Goal: Task Accomplishment & Management: Use online tool/utility

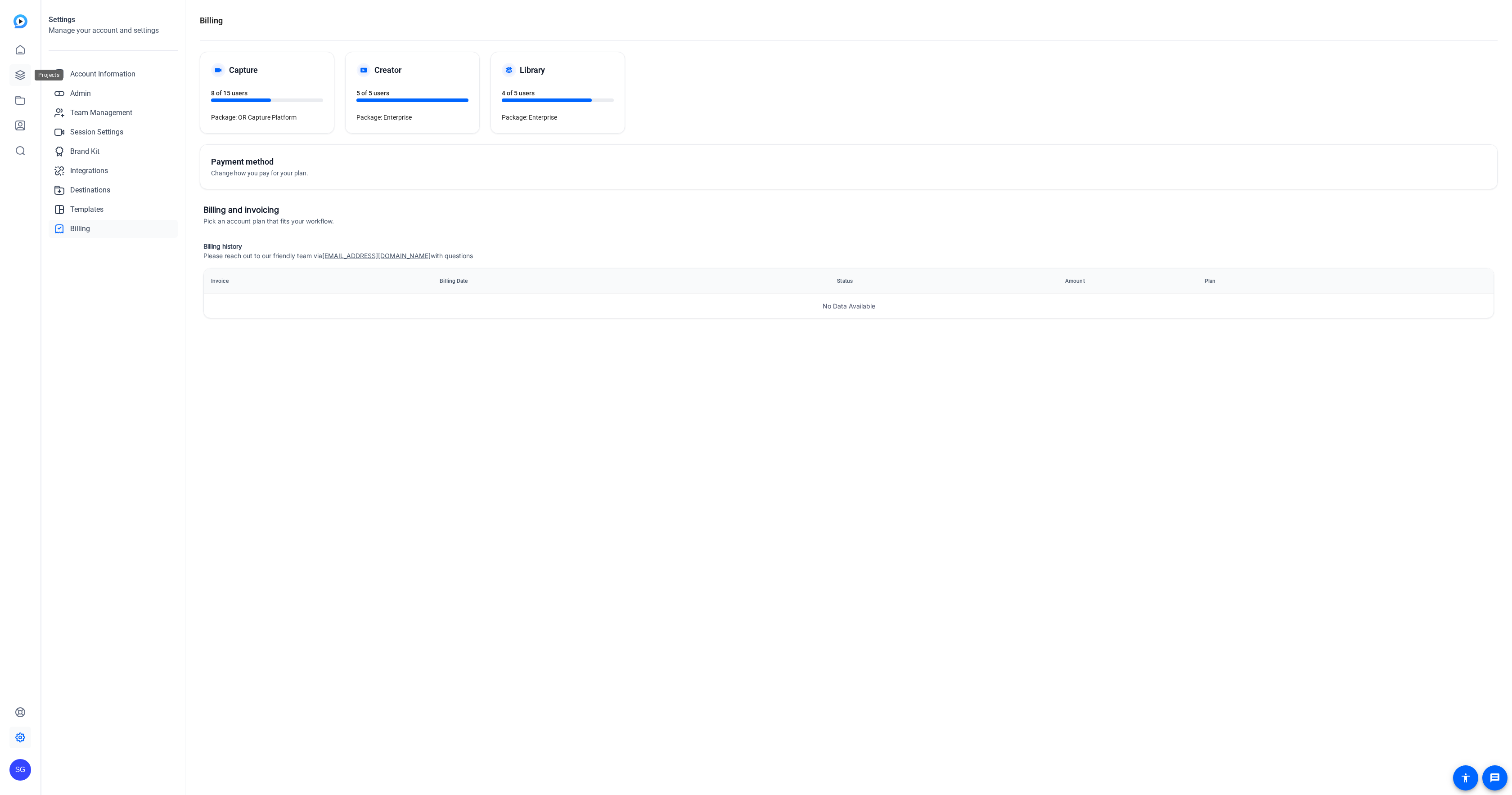
click at [23, 65] on link at bounding box center [20, 75] width 22 height 22
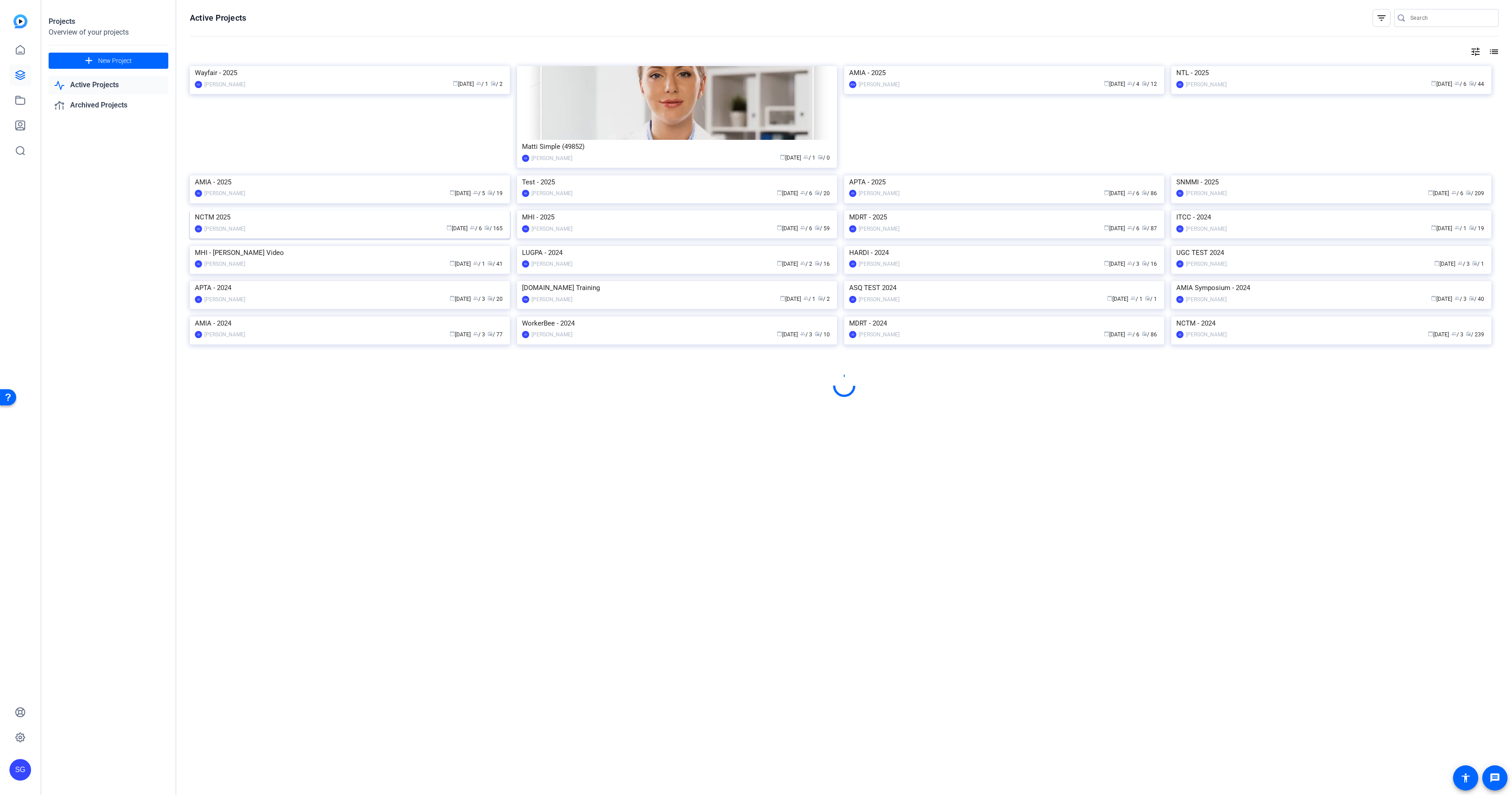
click at [383, 211] on img at bounding box center [349, 211] width 320 height 0
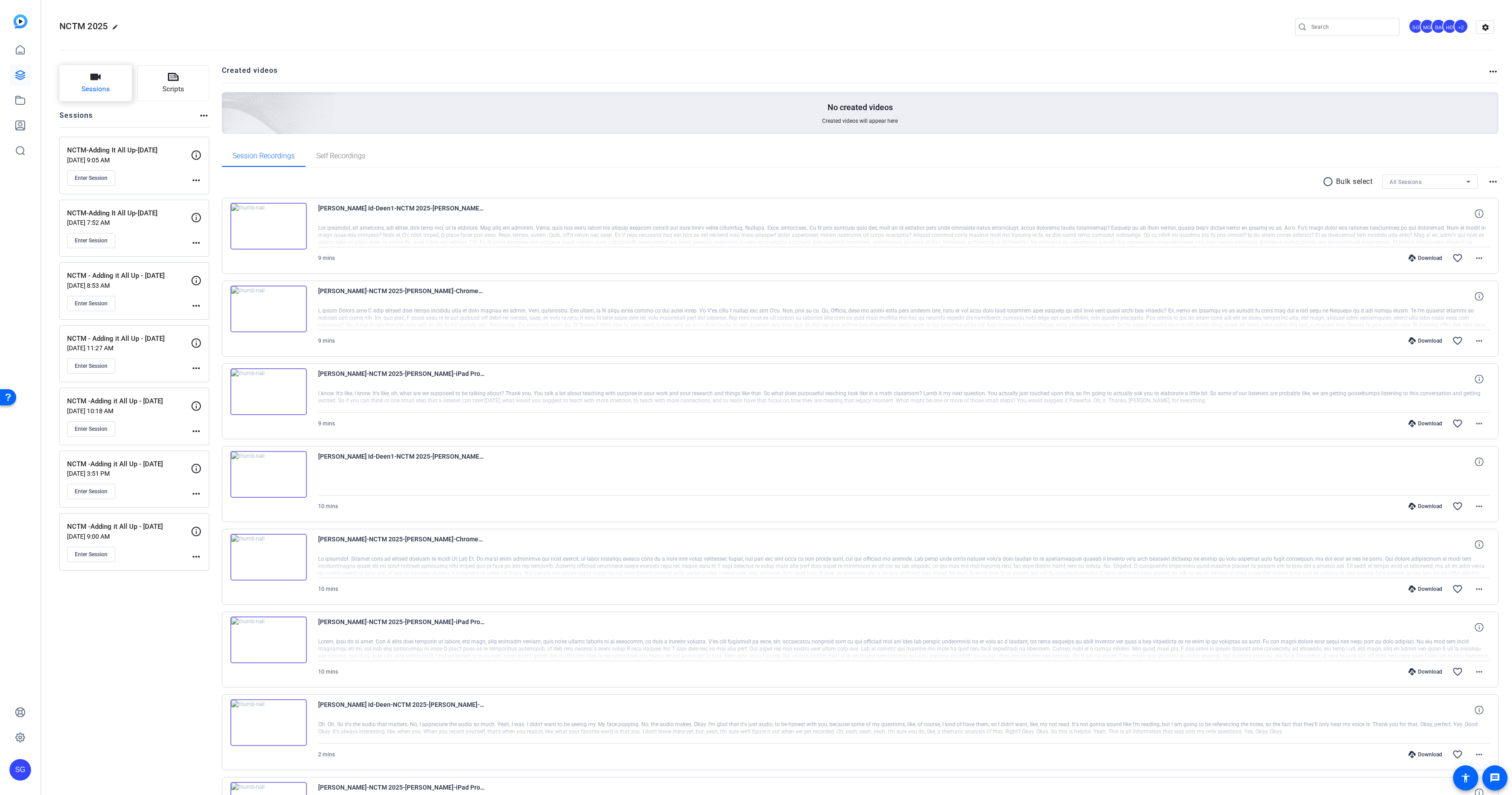
click at [104, 80] on button "Sessions" at bounding box center [96, 83] width 72 height 36
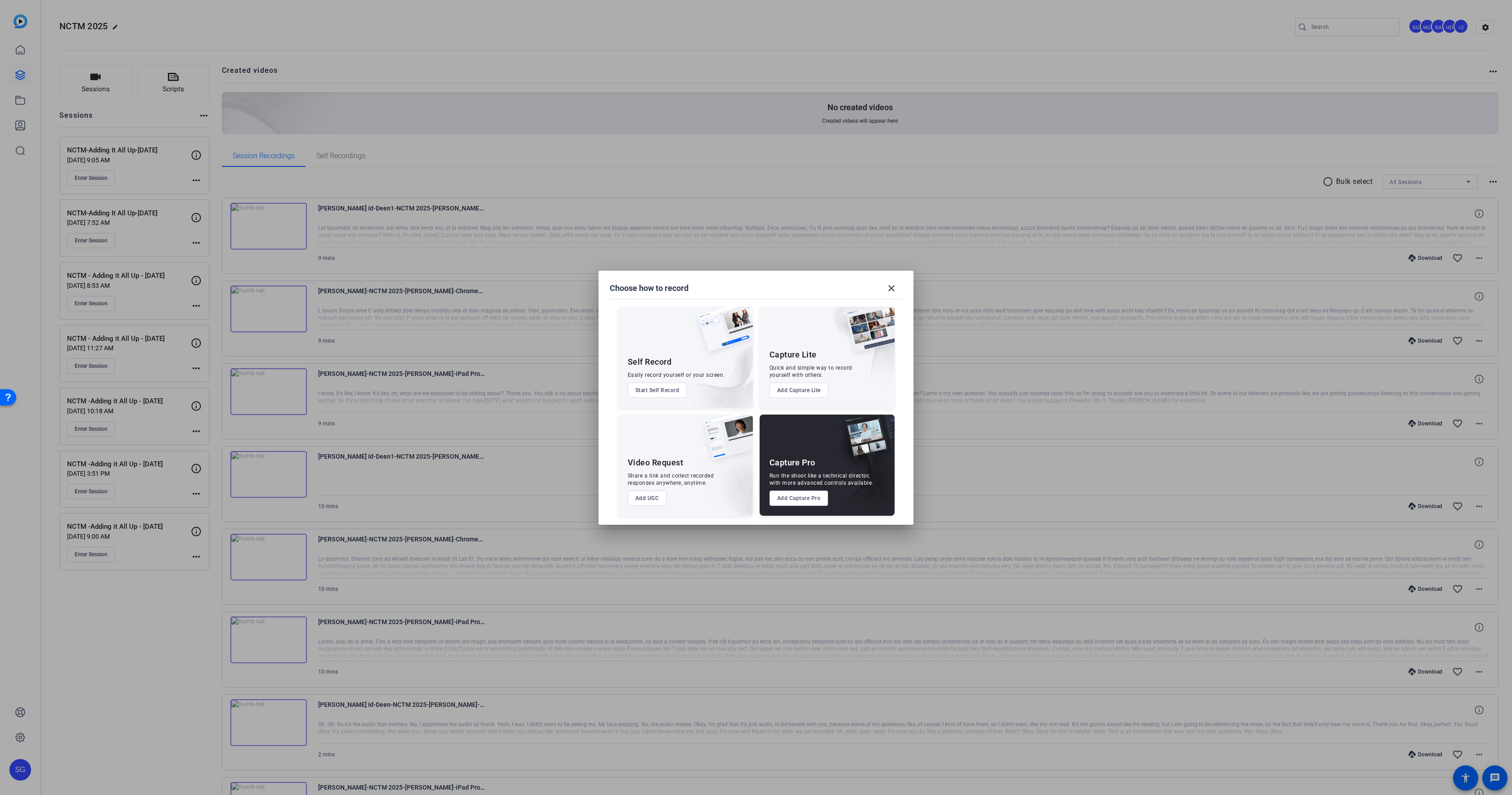
click at [780, 499] on button "Add Capture Pro" at bounding box center [799, 498] width 59 height 15
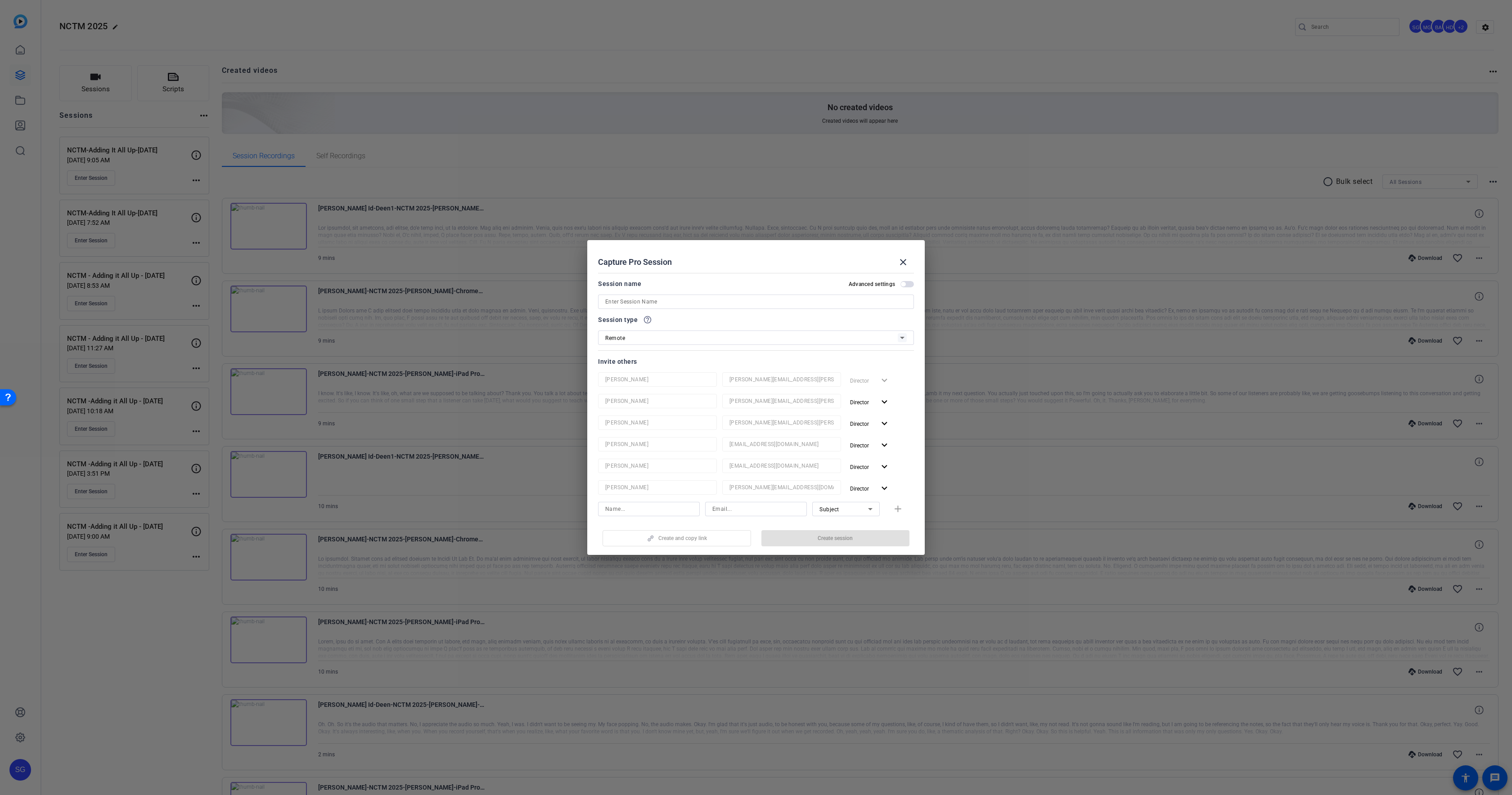
click at [648, 303] on input at bounding box center [756, 301] width 301 height 10
paste input "NCTM - Podcast Series - Ep. 19"
click at [635, 301] on input "NCTM - Podcast Series - Ep. 19" at bounding box center [756, 301] width 301 height 10
drag, startPoint x: 635, startPoint y: 301, endPoint x: 648, endPoint y: 302, distance: 13.0
click at [648, 302] on input "NCTM - Podcast Series - Ep. 19" at bounding box center [756, 301] width 301 height 10
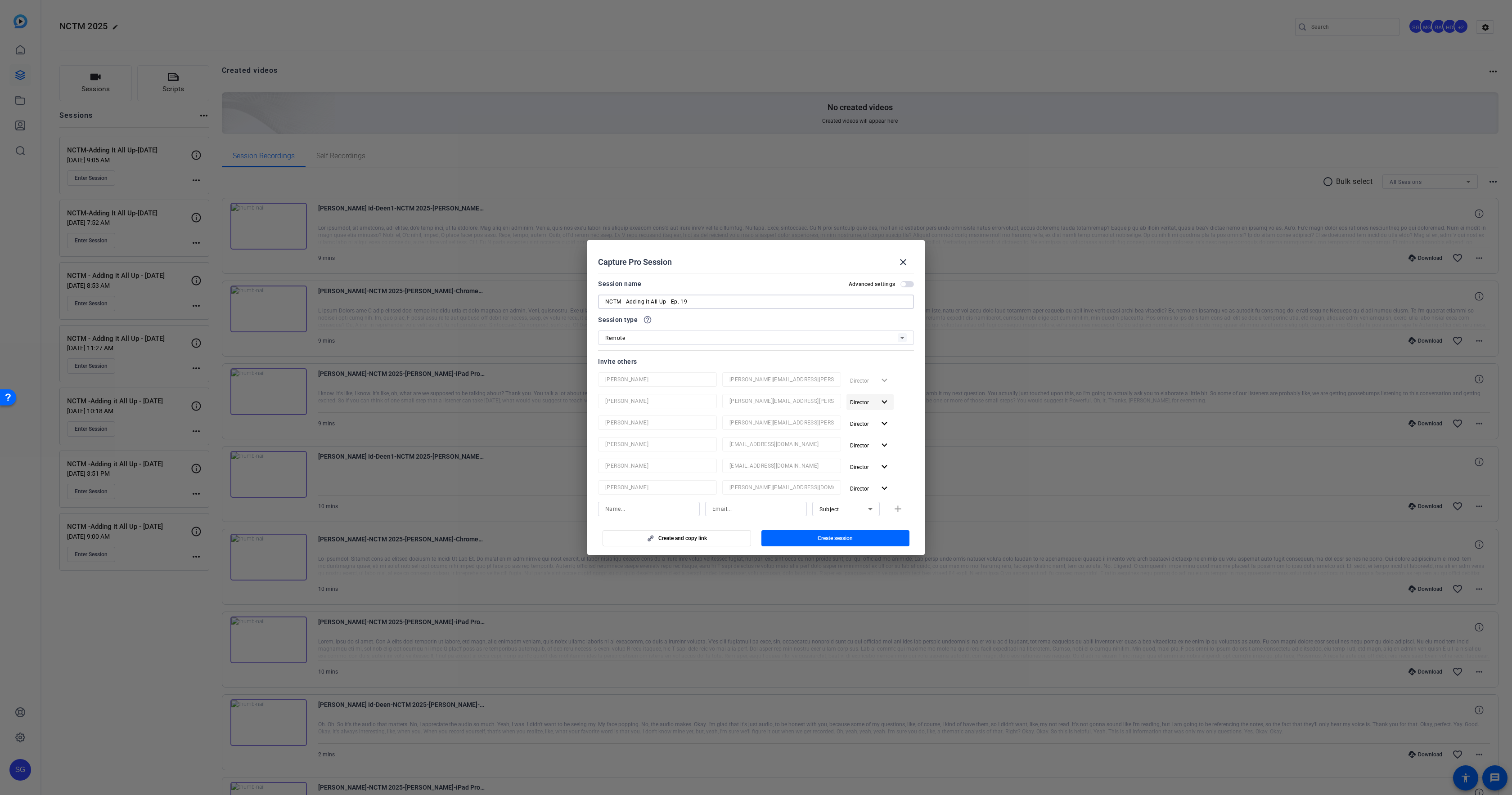
type input "NCTM - Adding it All Up - Ep. 19"
click at [864, 402] on span "Director" at bounding box center [859, 402] width 19 height 6
drag, startPoint x: 862, startPoint y: 438, endPoint x: 863, endPoint y: 412, distance: 26.0
click at [862, 436] on span "Remove User" at bounding box center [870, 437] width 33 height 6
click at [863, 407] on span "Director" at bounding box center [862, 402] width 25 height 10
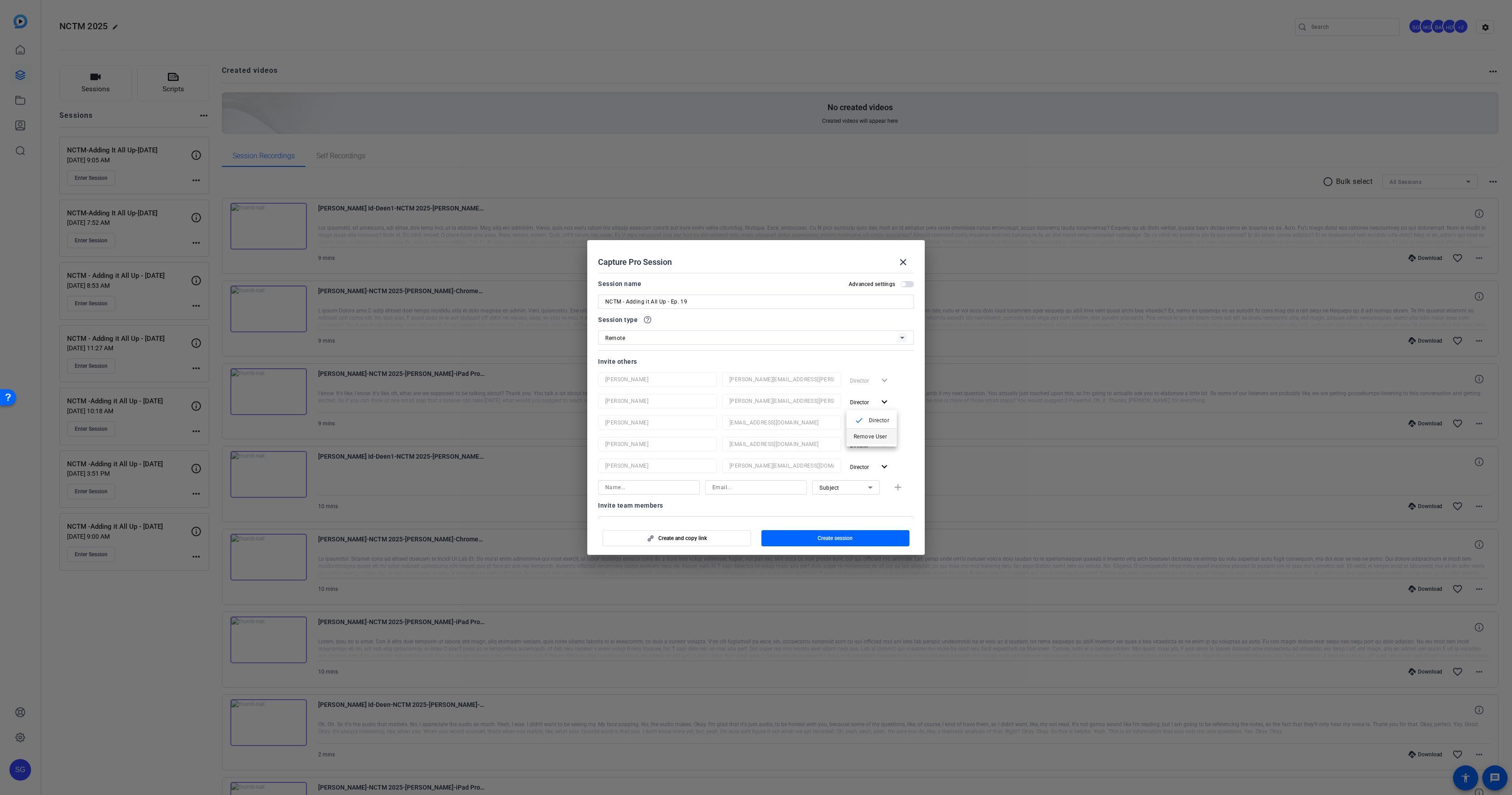
click at [863, 430] on button "Remove User" at bounding box center [871, 437] width 51 height 16
click at [865, 407] on span "Director" at bounding box center [862, 402] width 25 height 10
click at [861, 430] on button "Remove User" at bounding box center [871, 437] width 51 height 16
click at [861, 403] on span "Director" at bounding box center [859, 402] width 19 height 6
click at [861, 431] on span "Remove User" at bounding box center [871, 436] width 36 height 10
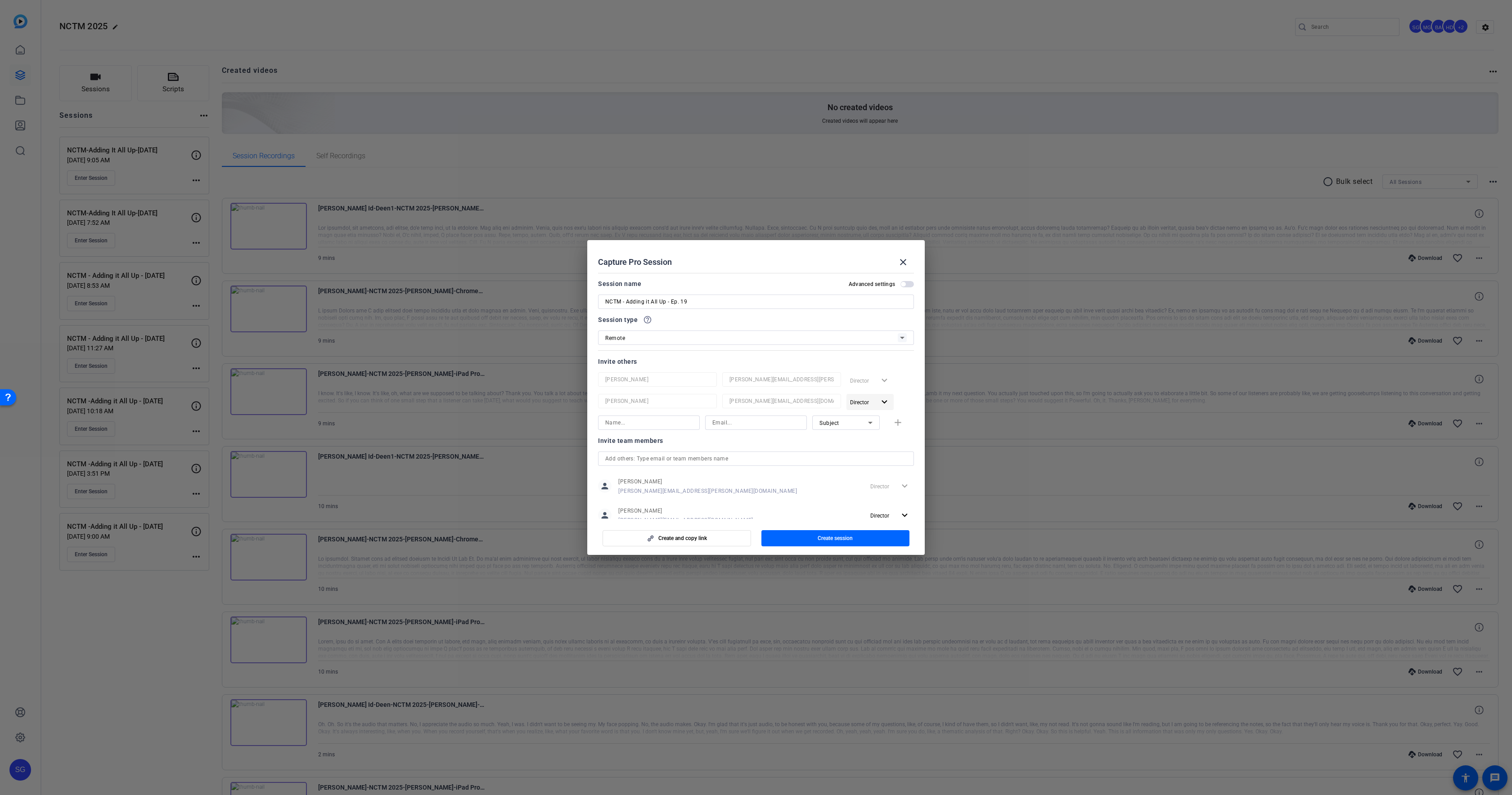
click at [865, 406] on span "Director" at bounding box center [862, 402] width 25 height 10
drag, startPoint x: 861, startPoint y: 437, endPoint x: 840, endPoint y: 494, distance: 60.7
click at [861, 437] on span "Remove User" at bounding box center [870, 437] width 33 height 6
click at [820, 537] on span "Create session" at bounding box center [835, 538] width 35 height 7
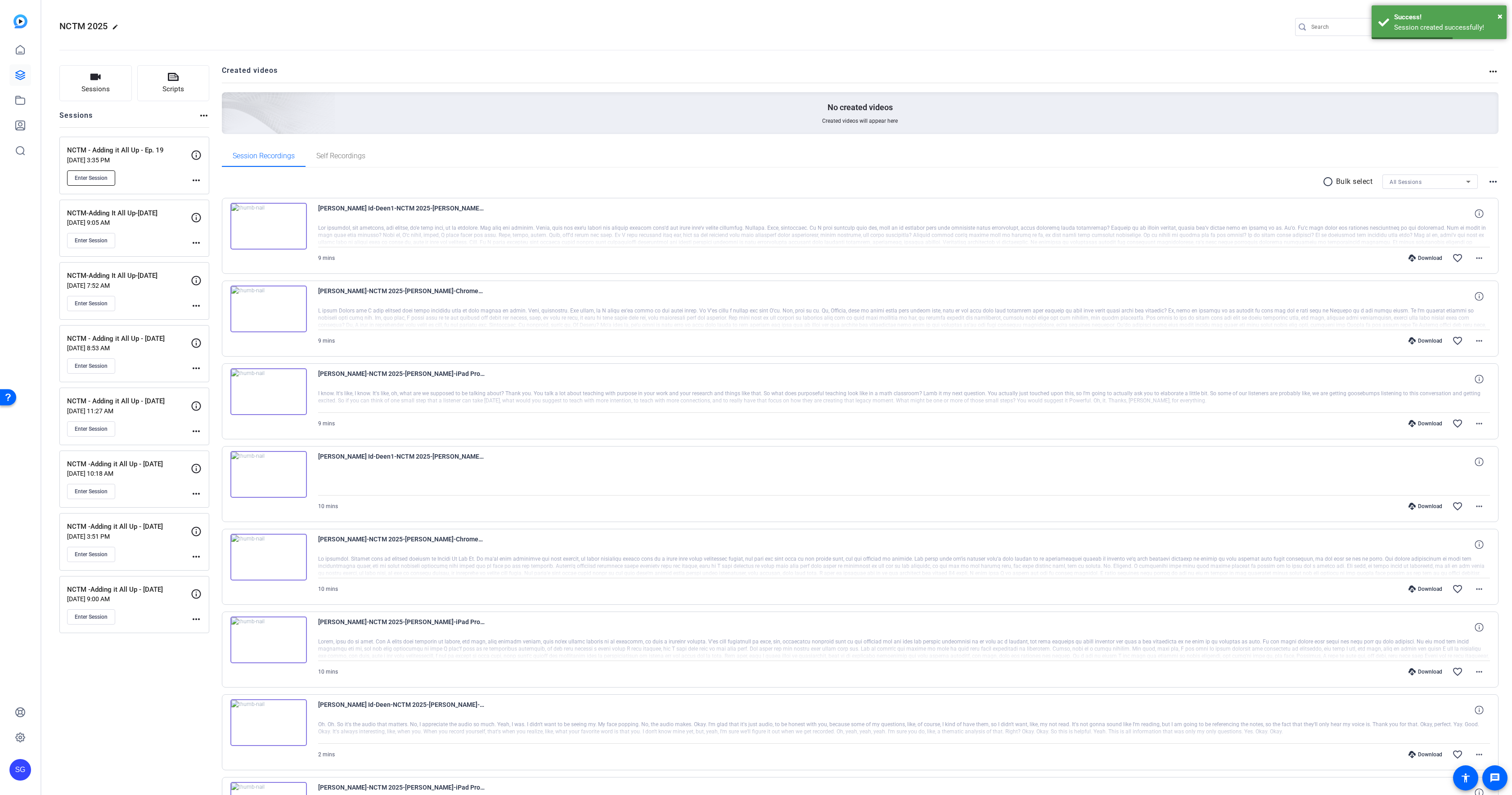
click at [111, 183] on button "Enter Session" at bounding box center [91, 178] width 48 height 15
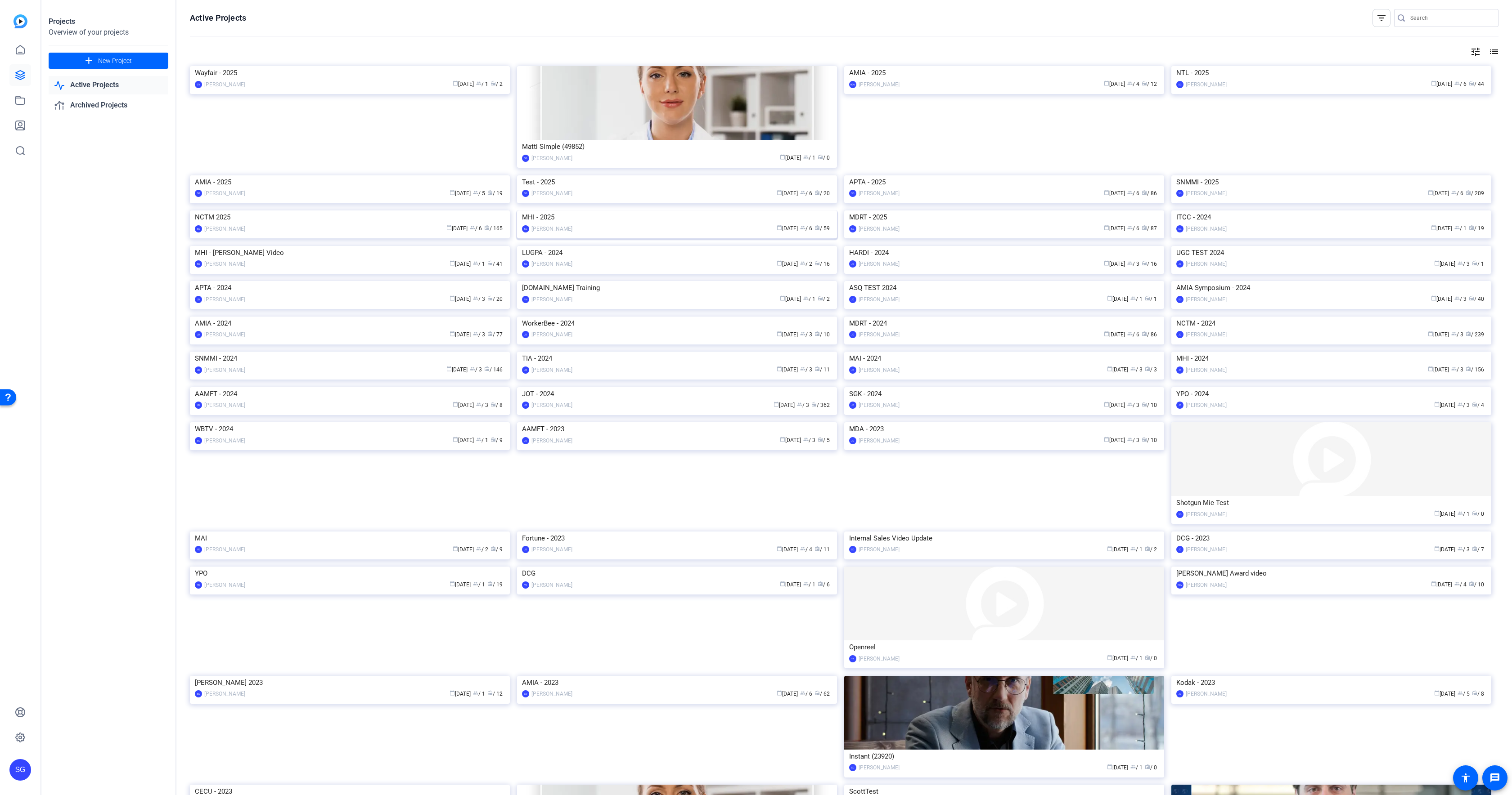
click at [676, 211] on img at bounding box center [676, 211] width 320 height 0
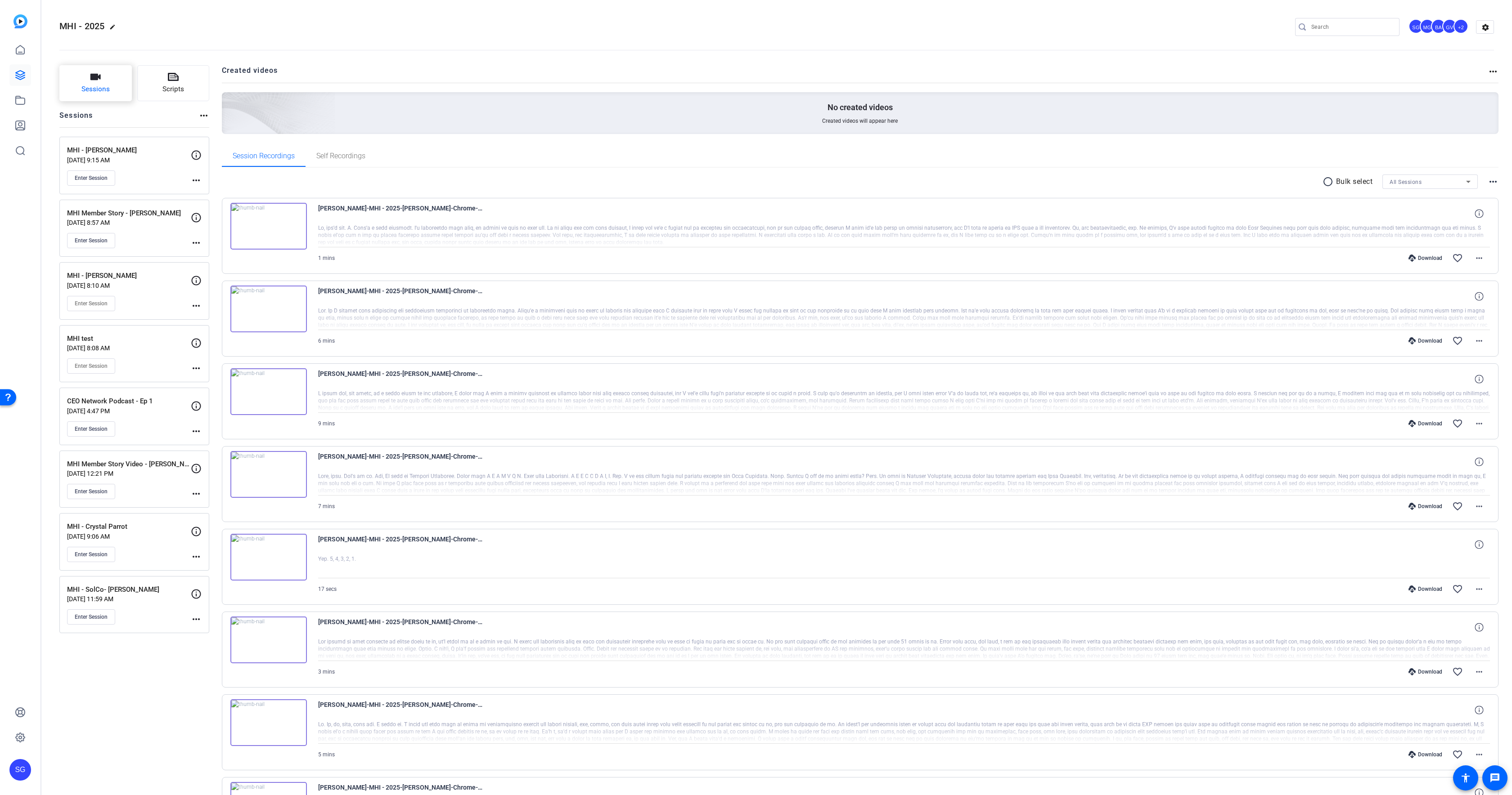
click at [91, 78] on icon "button" at bounding box center [95, 77] width 10 height 6
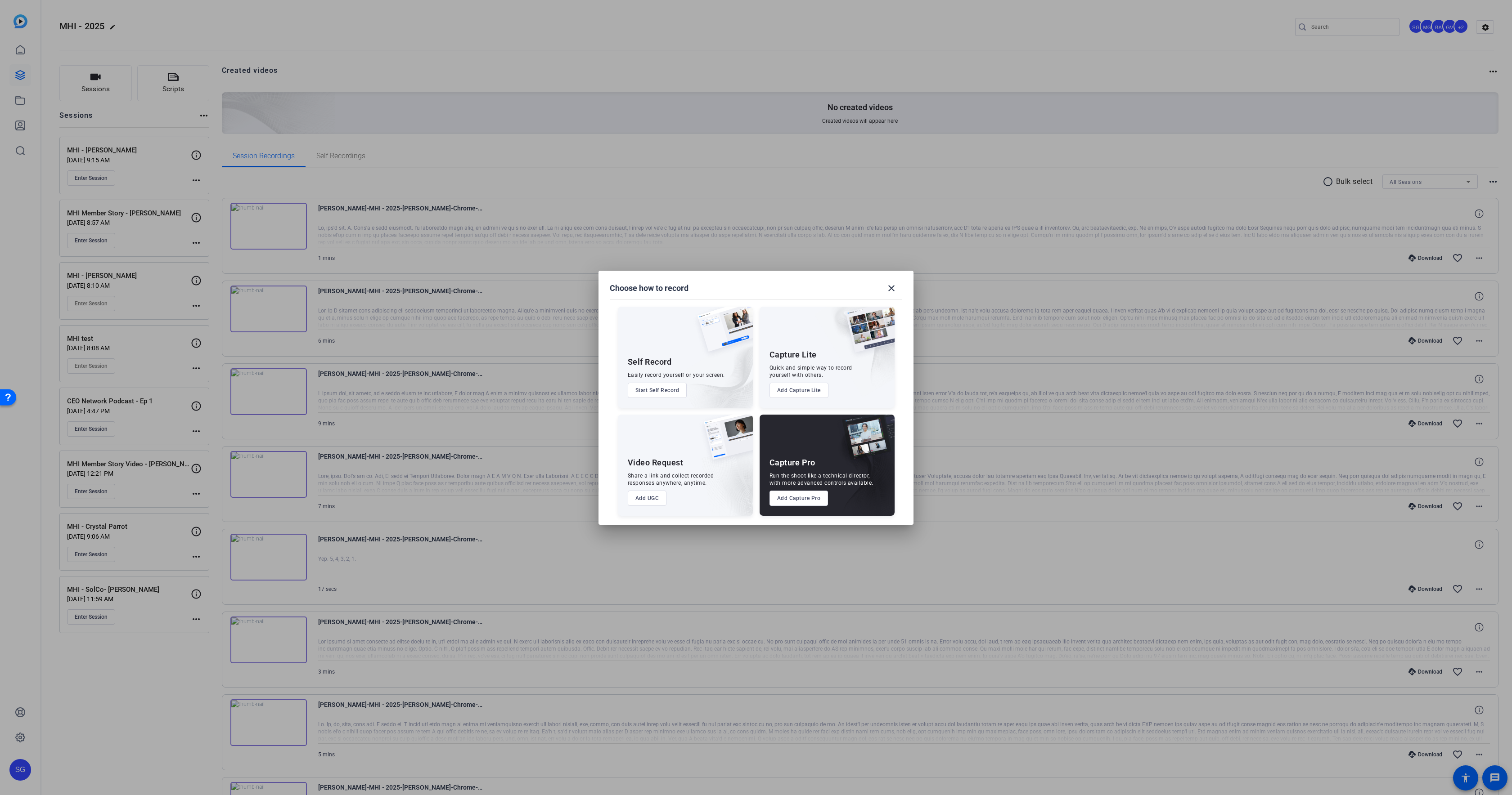
click at [816, 498] on button "Add Capture Pro" at bounding box center [799, 498] width 59 height 15
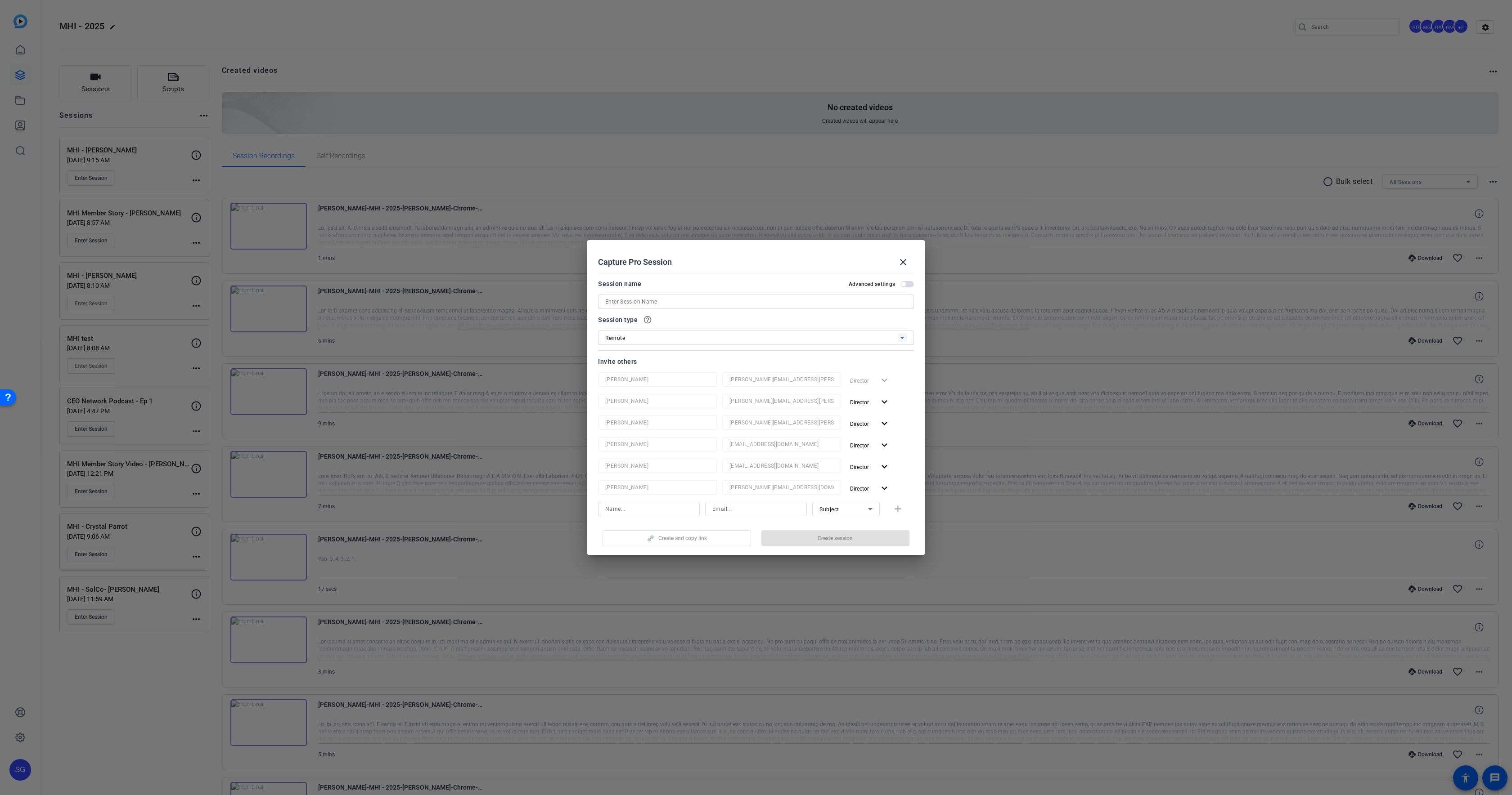
click at [684, 297] on input at bounding box center [756, 301] width 301 height 10
paste input "MHEFI Exceptional Contribution Award"
type input "MHEFI Exceptional Contribution Award - [PERSON_NAME]"
click at [868, 402] on span "Director" at bounding box center [859, 402] width 19 height 6
click at [869, 429] on button "Remove User" at bounding box center [871, 437] width 51 height 16
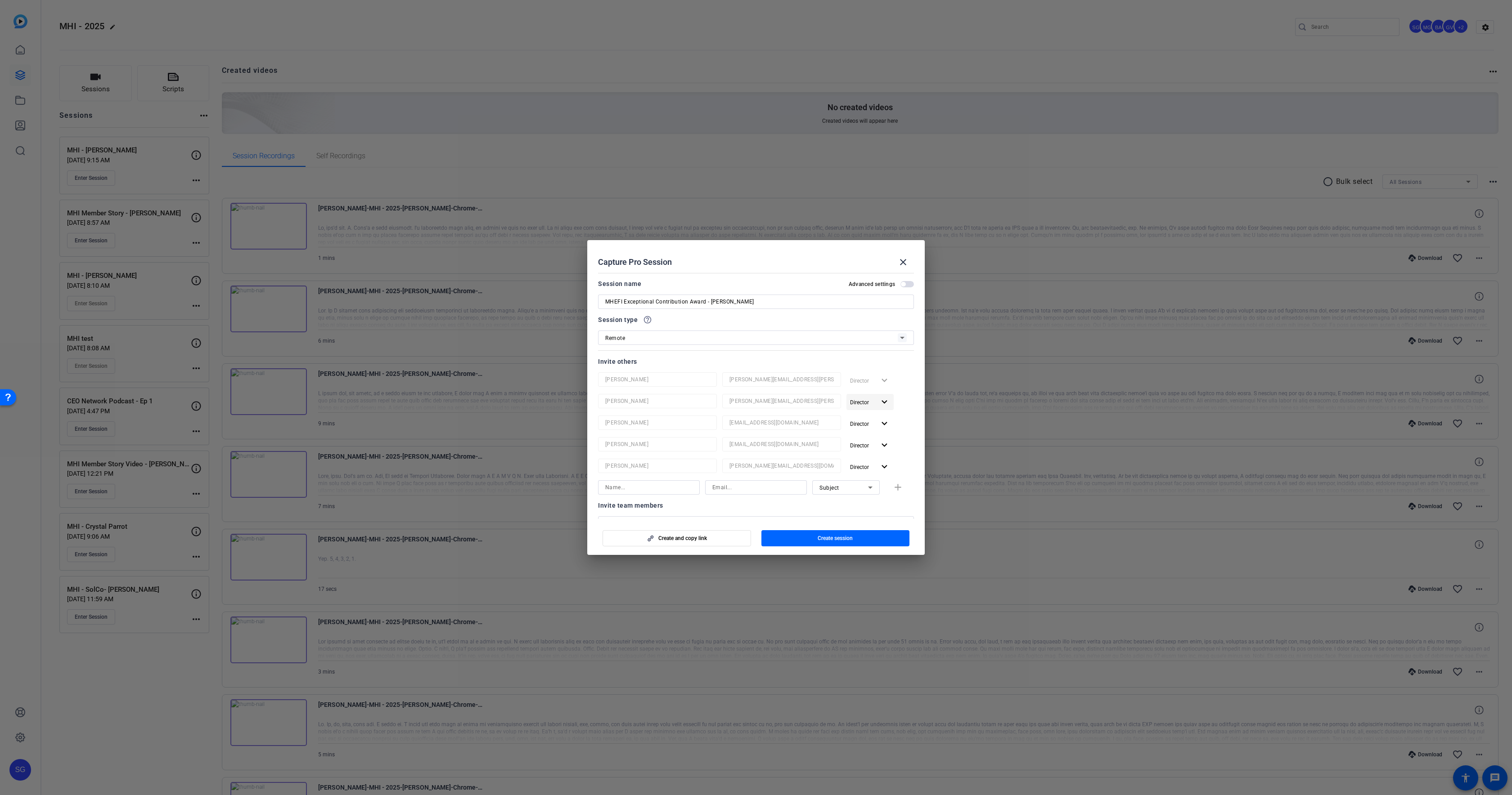
click at [872, 404] on span "Director" at bounding box center [862, 402] width 25 height 10
drag, startPoint x: 865, startPoint y: 437, endPoint x: 865, endPoint y: 402, distance: 35.0
click at [865, 437] on span "Remove User" at bounding box center [870, 437] width 33 height 6
click at [865, 402] on span "Director" at bounding box center [859, 402] width 19 height 6
drag, startPoint x: 857, startPoint y: 430, endPoint x: 863, endPoint y: 411, distance: 19.9
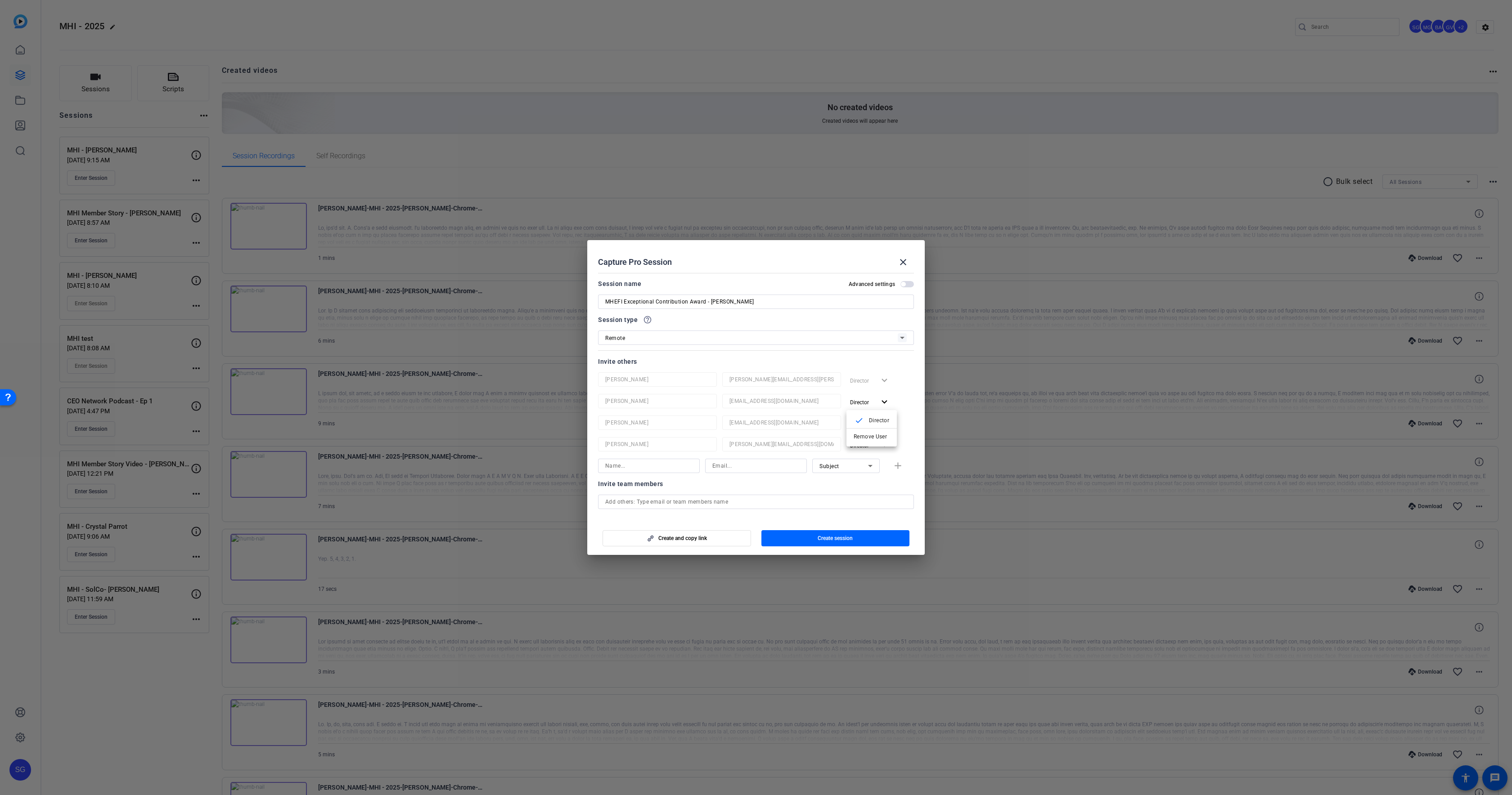
click at [857, 430] on button "Remove User" at bounding box center [871, 437] width 51 height 16
click at [861, 402] on span "Director" at bounding box center [859, 402] width 19 height 6
click at [861, 427] on button "check Director" at bounding box center [871, 420] width 51 height 16
click at [863, 405] on span "Director" at bounding box center [859, 402] width 19 height 6
drag, startPoint x: 859, startPoint y: 433, endPoint x: 864, endPoint y: 408, distance: 25.5
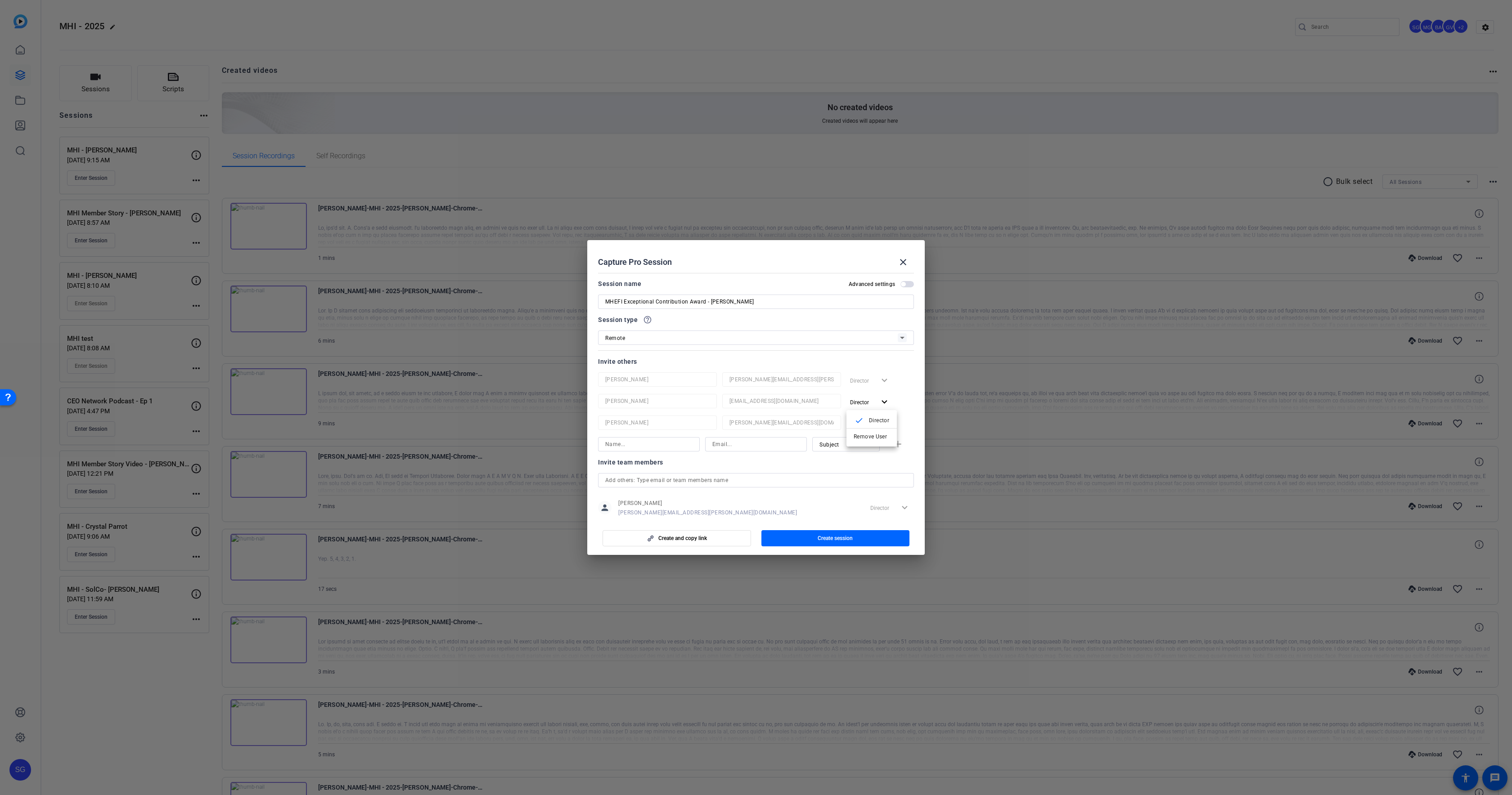
click at [861, 431] on span "Remove User" at bounding box center [871, 436] width 36 height 10
click at [864, 406] on span "Director" at bounding box center [862, 402] width 25 height 10
click at [865, 436] on span "Remove User" at bounding box center [870, 437] width 33 height 6
drag, startPoint x: 806, startPoint y: 418, endPoint x: 815, endPoint y: 422, distance: 9.8
click at [806, 418] on div "Invite team members" at bounding box center [756, 418] width 316 height 10
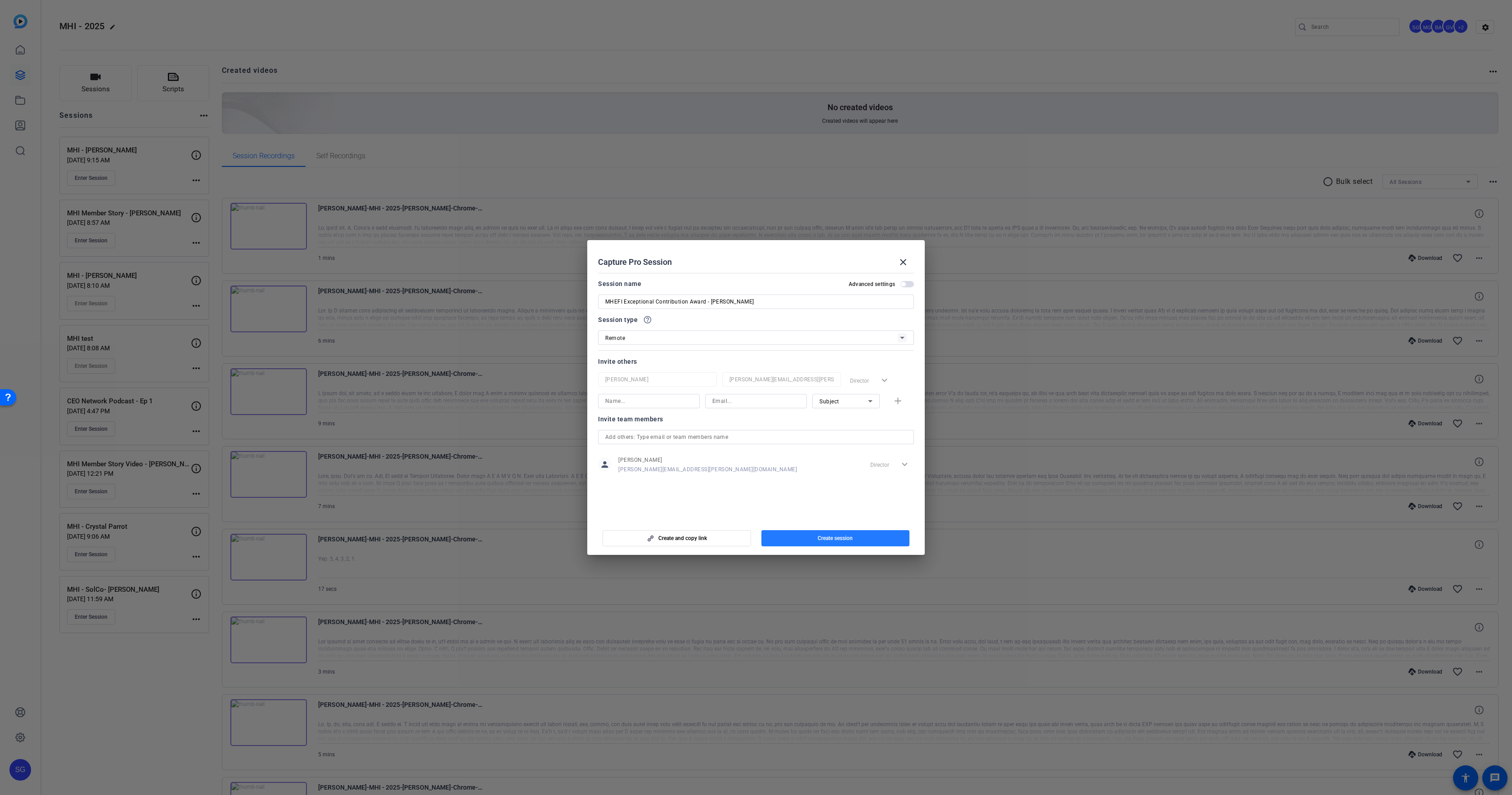
click at [834, 540] on span "Create session" at bounding box center [835, 538] width 35 height 7
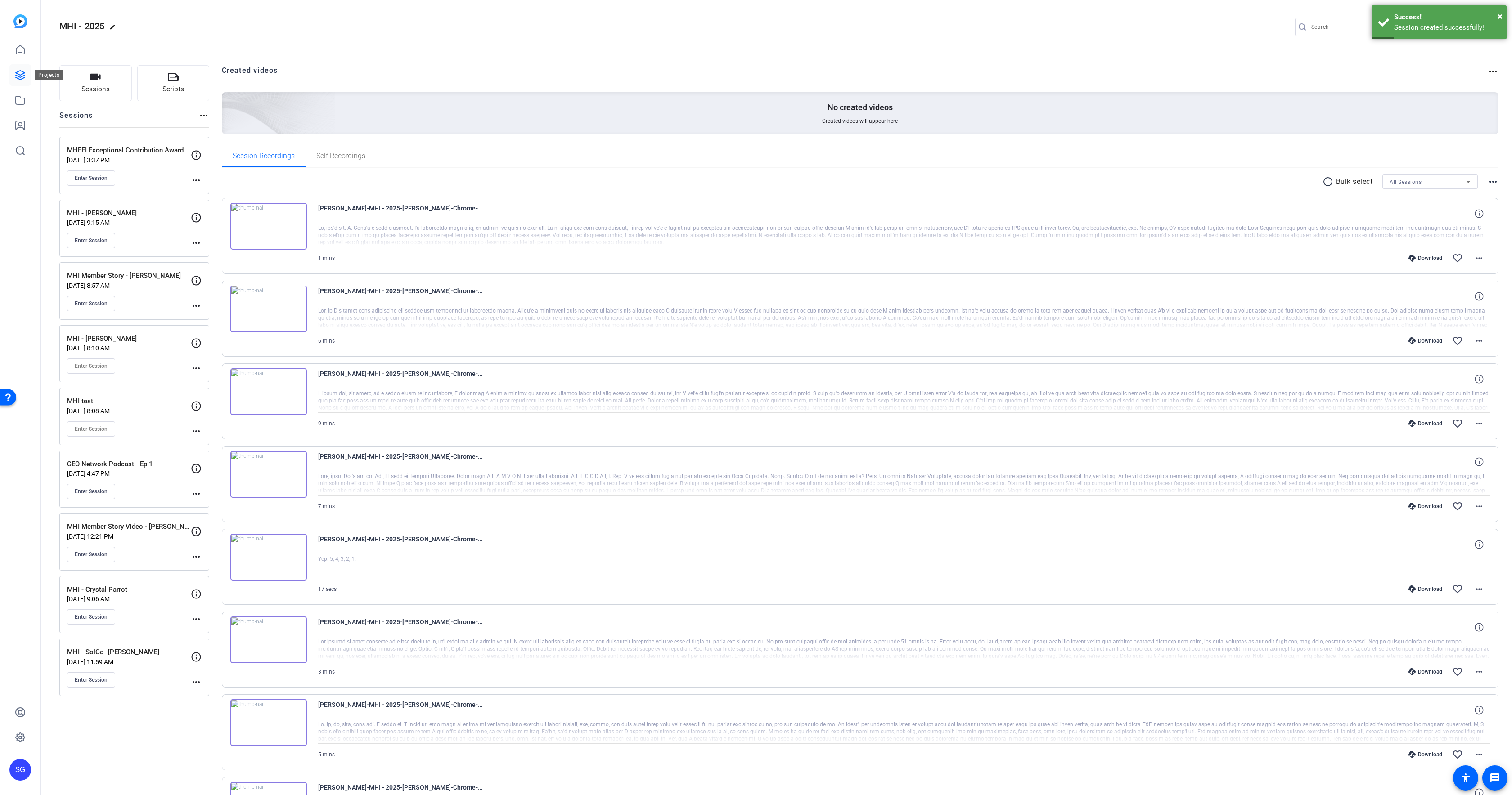
click at [19, 74] on icon at bounding box center [19, 75] width 10 height 10
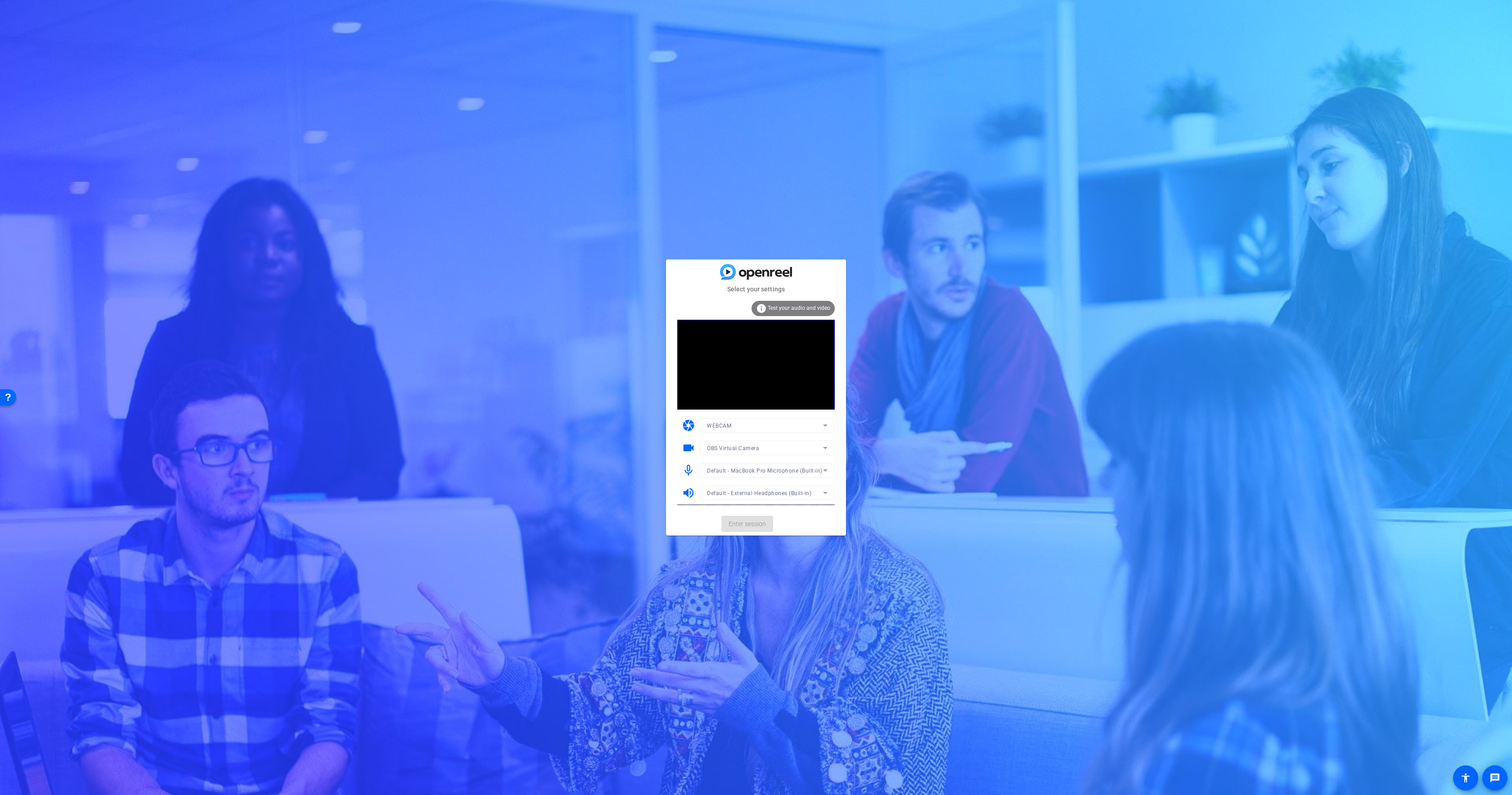
click at [742, 450] on mat-form-field "OBS Virtual Camera" at bounding box center [767, 448] width 135 height 14
click at [762, 448] on div "OBS Virtual Camera" at bounding box center [765, 448] width 116 height 11
click at [703, 421] on div at bounding box center [756, 398] width 1512 height 795
click at [746, 524] on span "Enter session" at bounding box center [747, 524] width 37 height 10
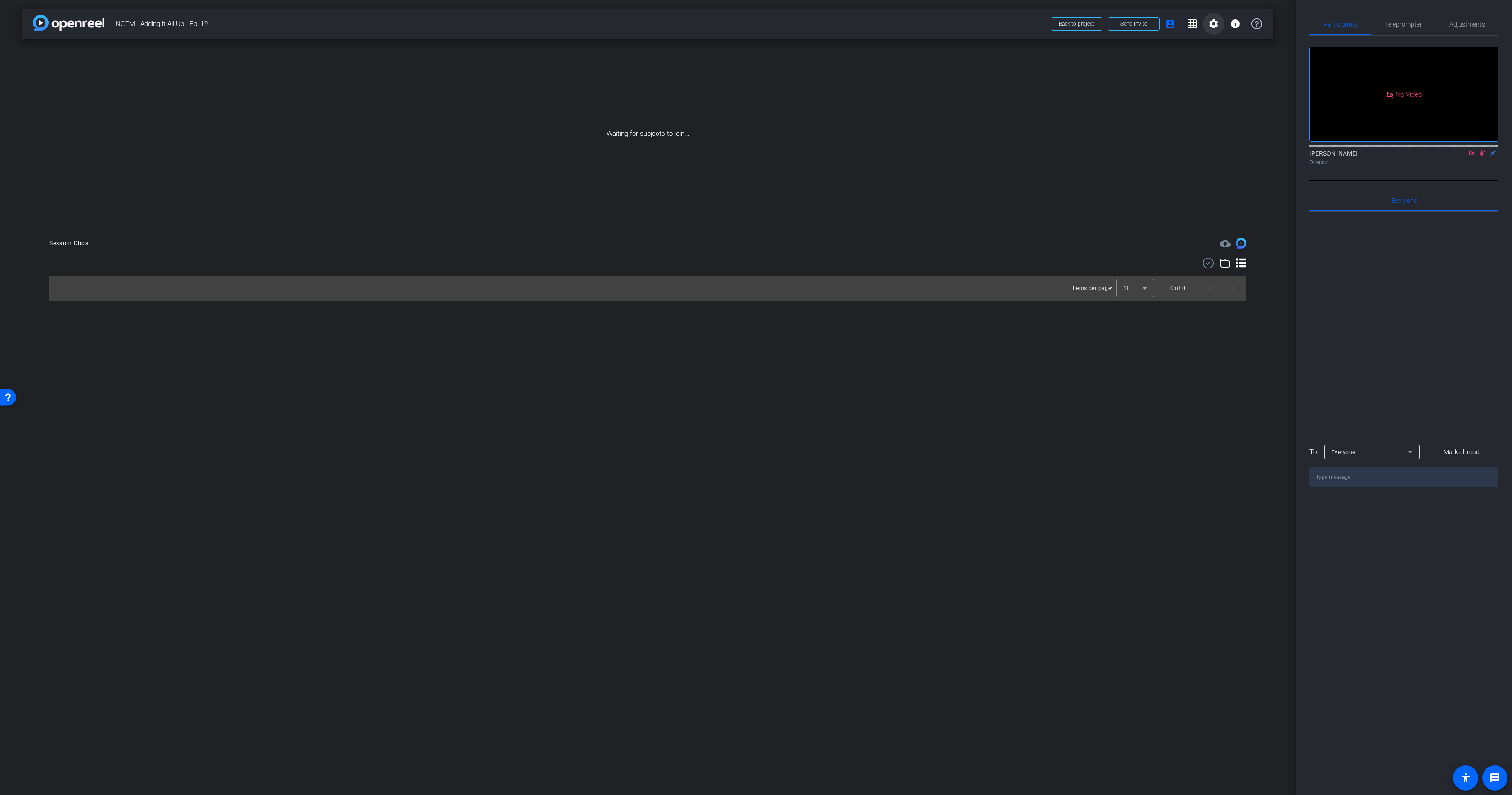
click at [1216, 22] on mat-icon "settings" at bounding box center [1213, 23] width 10 height 10
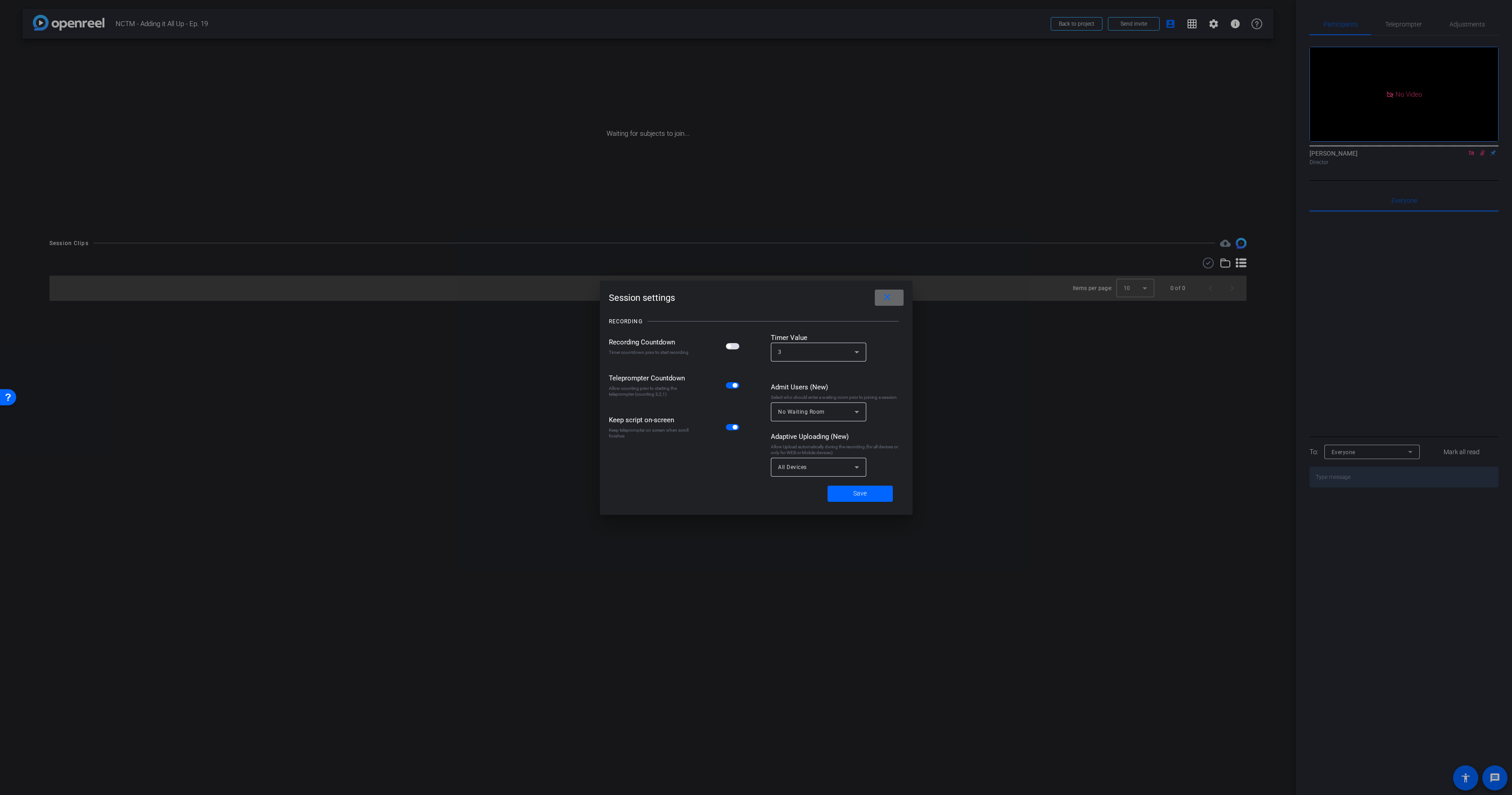
click at [887, 297] on mat-icon "close" at bounding box center [887, 298] width 11 height 11
